Goal: Task Accomplishment & Management: Manage account settings

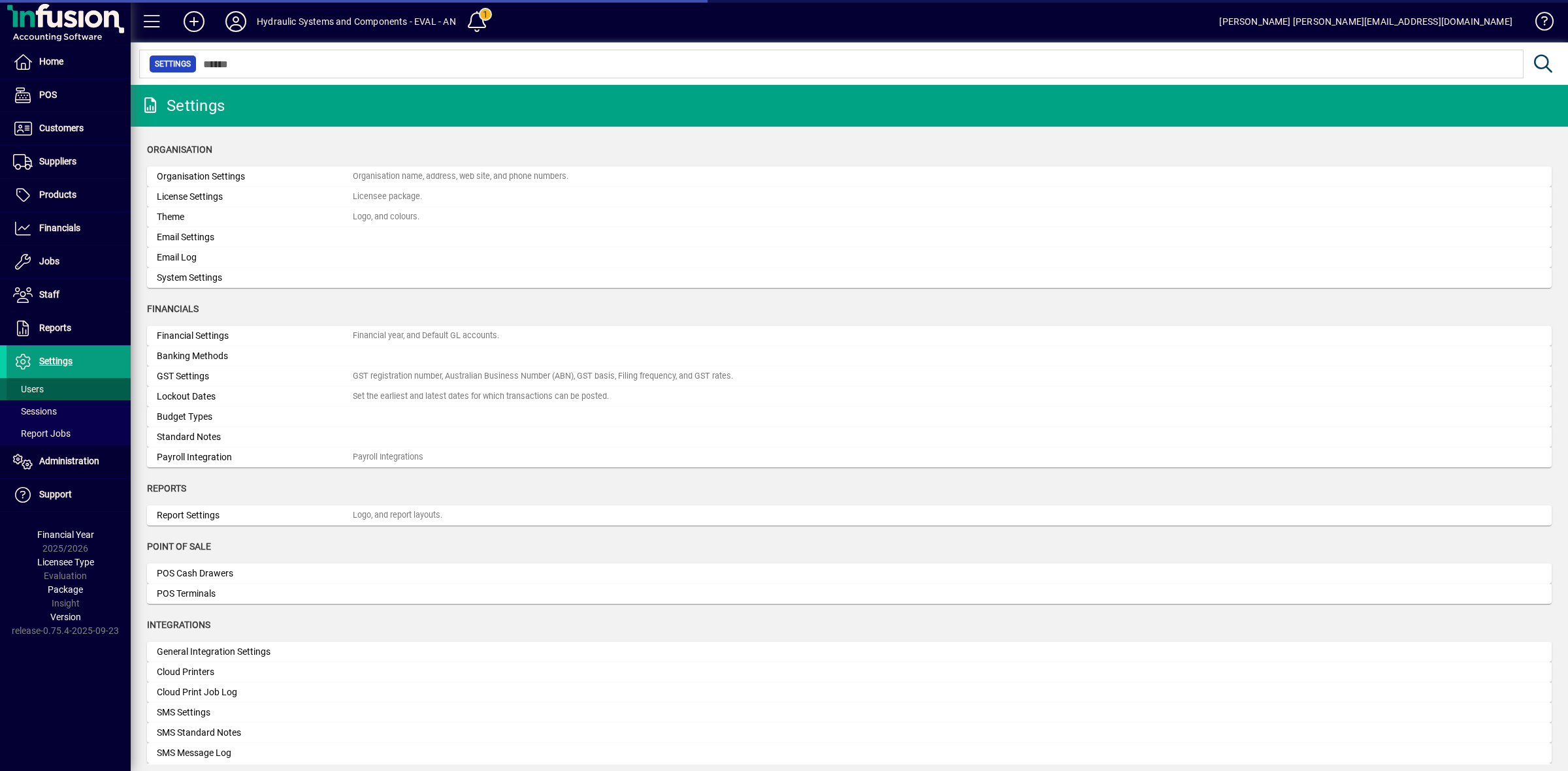
click at [46, 389] on span at bounding box center [68, 388] width 124 height 32
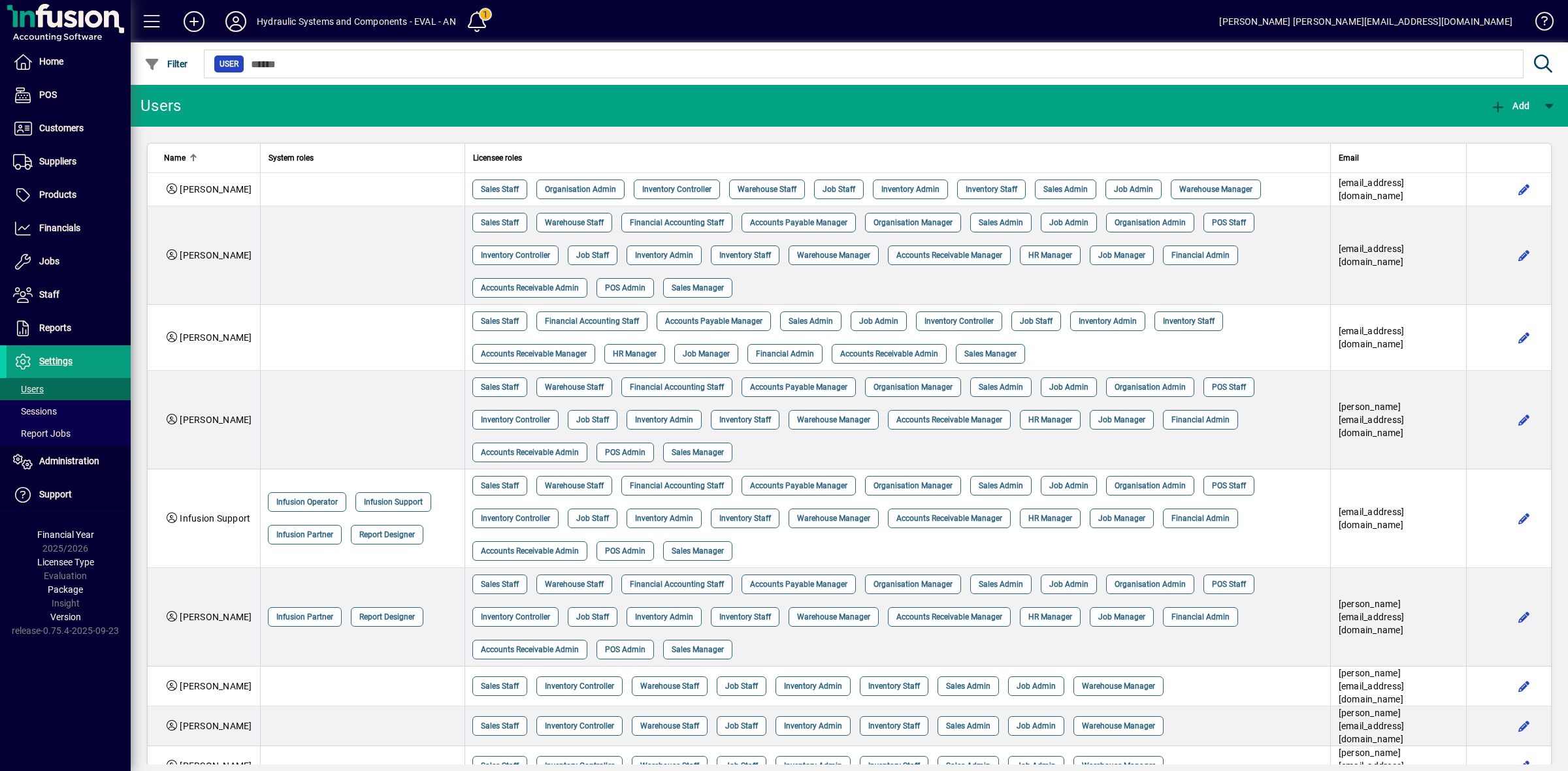
click at [233, 21] on icon at bounding box center [235, 22] width 26 height 21
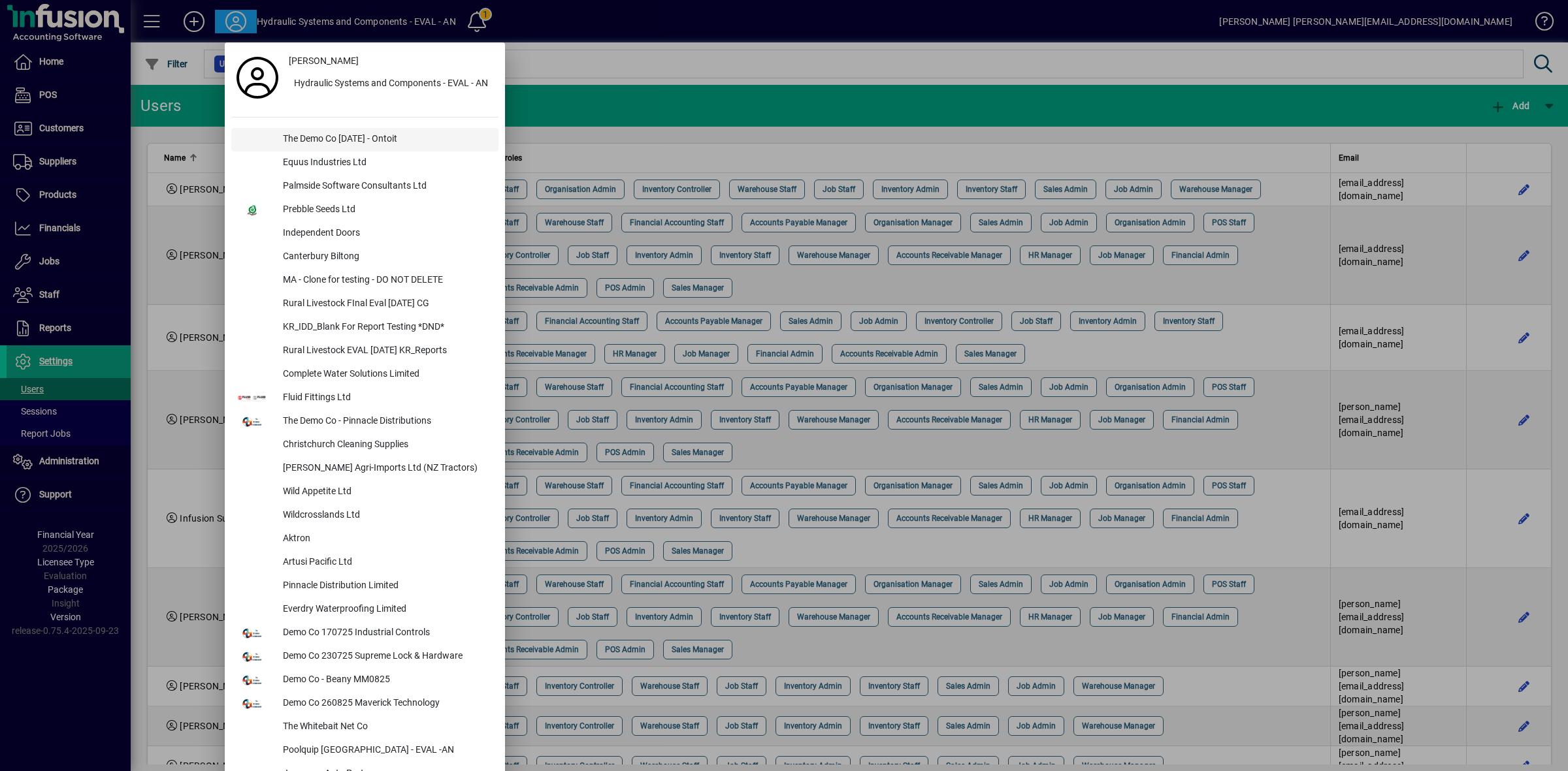
click at [304, 135] on div "The Demo Co [DATE] - Ontoit" at bounding box center [385, 140] width 226 height 23
